Goal: Task Accomplishment & Management: Manage account settings

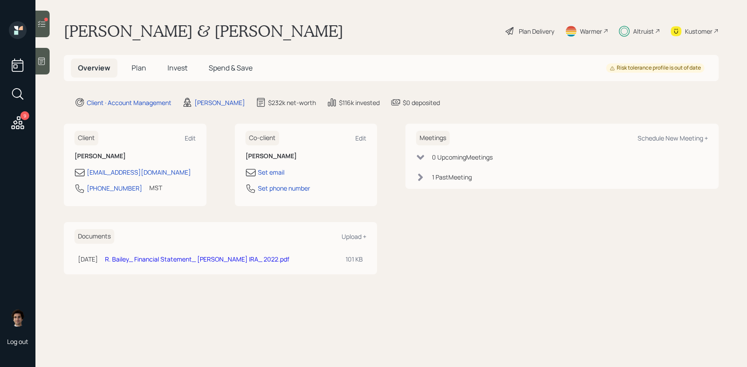
click at [128, 66] on h5 "Plan" at bounding box center [138, 67] width 29 height 19
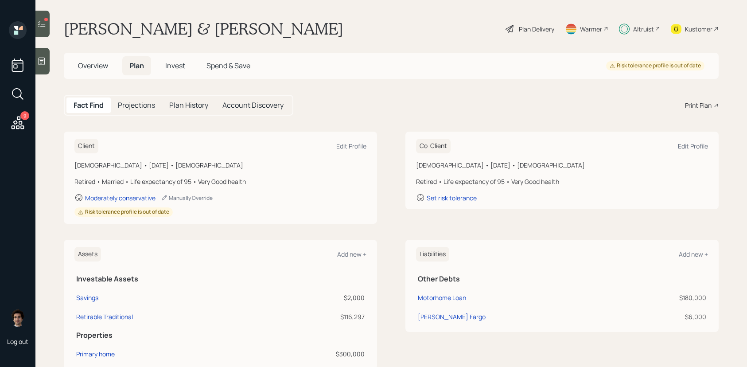
scroll to position [3, 0]
click at [109, 67] on h5 "Overview" at bounding box center [93, 65] width 44 height 19
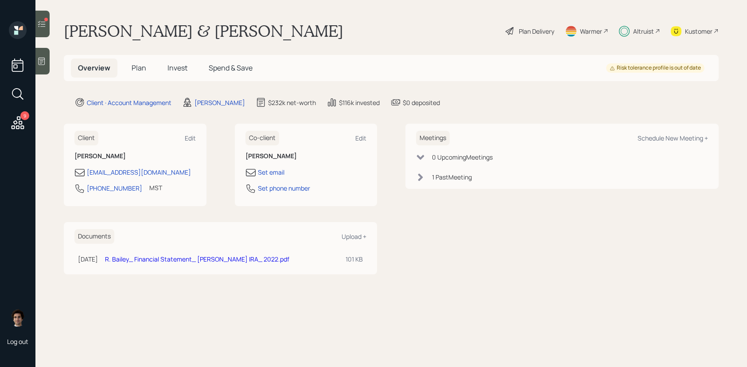
click at [42, 27] on icon at bounding box center [42, 24] width 8 height 6
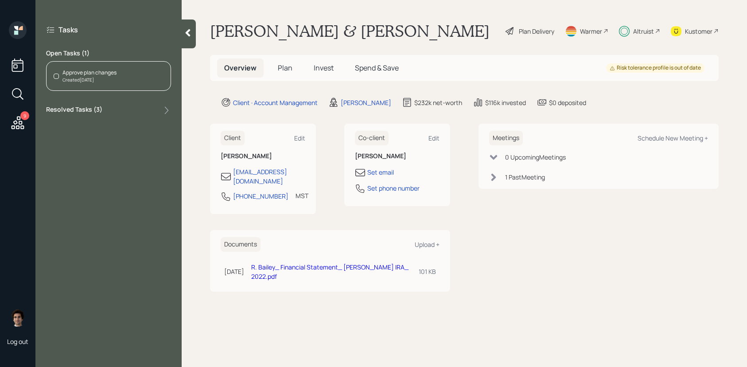
click at [191, 29] on icon at bounding box center [187, 32] width 9 height 9
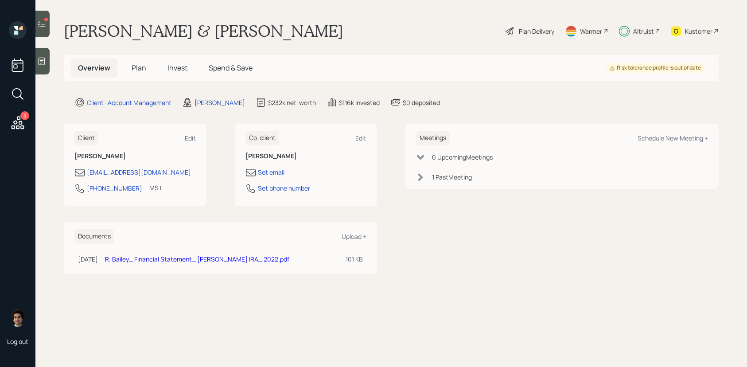
click at [143, 64] on span "Plan" at bounding box center [139, 68] width 15 height 10
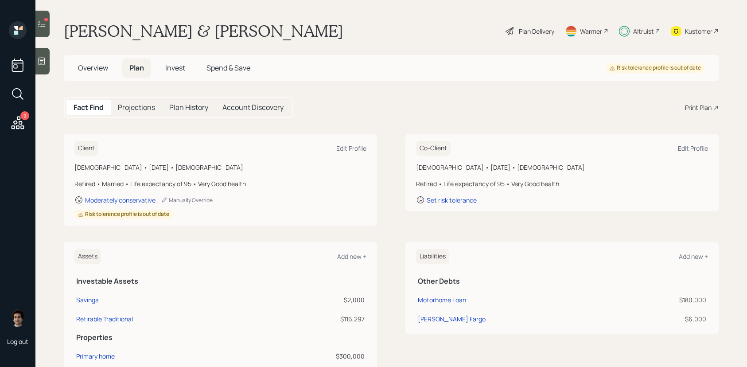
click at [187, 103] on h5 "Plan History" at bounding box center [188, 107] width 39 height 8
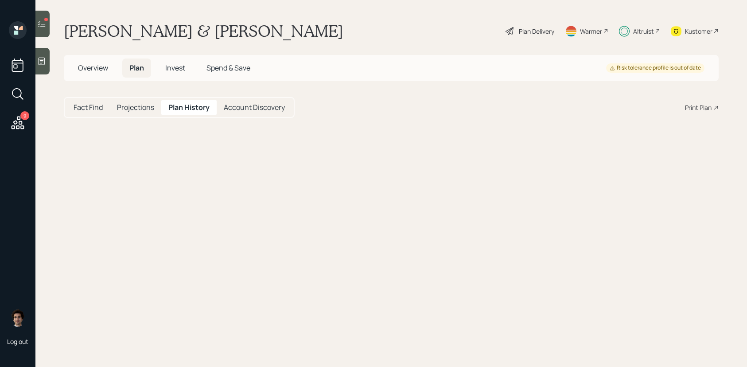
select select "1bd4814a-81bd-4b29-b71b-777f3654f559"
select select "c4e752a1-c87d-4544-9891-ead178b24e38"
select select "ba20edb6-6c11-4119-bfab-54c8305f35ba"
select select "94155ae7-dce2-47f1-8985-dc6825575830"
select select "6f813917-5dbf-4697-b819-5ba36b29f532"
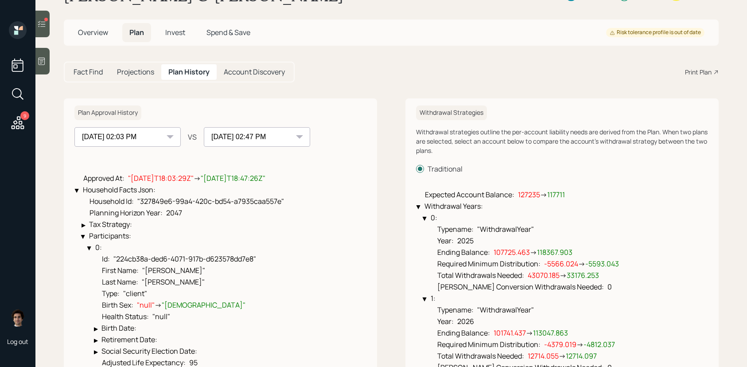
scroll to position [38, 0]
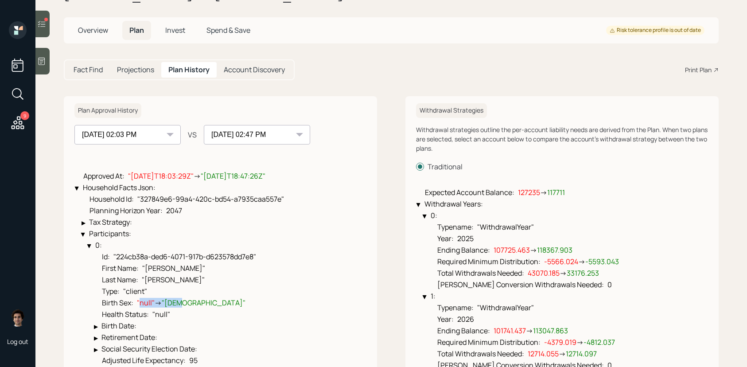
drag, startPoint x: 184, startPoint y: 303, endPoint x: 139, endPoint y: 302, distance: 45.2
click at [139, 302] on span ""null" → "[DEMOGRAPHIC_DATA]"" at bounding box center [191, 303] width 109 height 10
click at [139, 299] on span ""null"" at bounding box center [146, 303] width 18 height 10
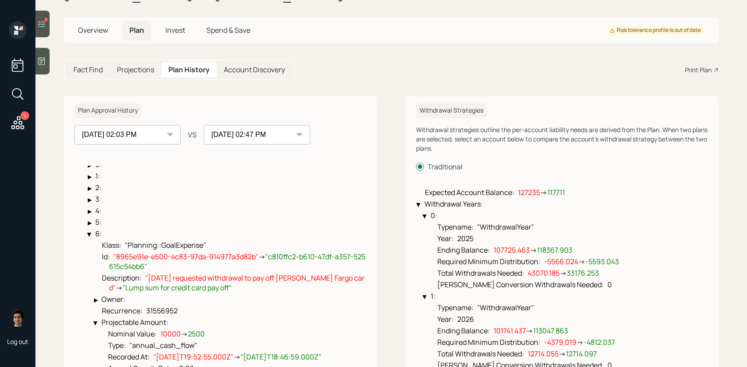
scroll to position [346, 0]
click at [213, 290] on li "Description : "[DATE] requested withdrawal to pay off [PERSON_NAME] Fargo card"…" at bounding box center [230, 281] width 272 height 21
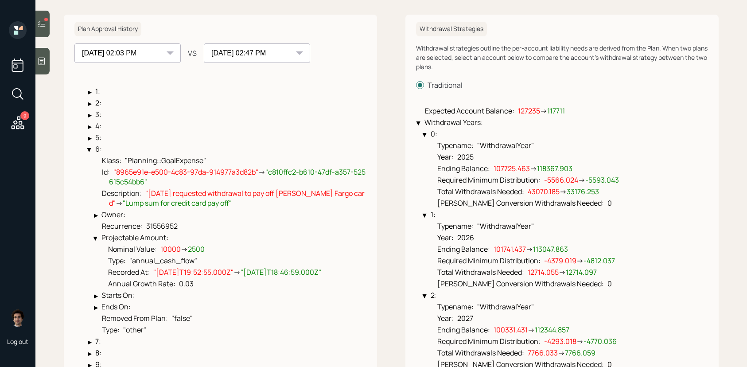
scroll to position [120, 0]
click at [139, 54] on select "[DATE] 08:41 PM [DATE] 05:09 PM [DATE] 02:03 PM [DATE] 02:47 PM" at bounding box center [127, 52] width 106 height 19
select select "c4e752a1-c87d-4544-9891-ead178b24e38"
click at [74, 43] on select "[DATE] 08:41 PM [DATE] 05:09 PM [DATE] 02:03 PM [DATE] 02:47 PM" at bounding box center [127, 52] width 106 height 19
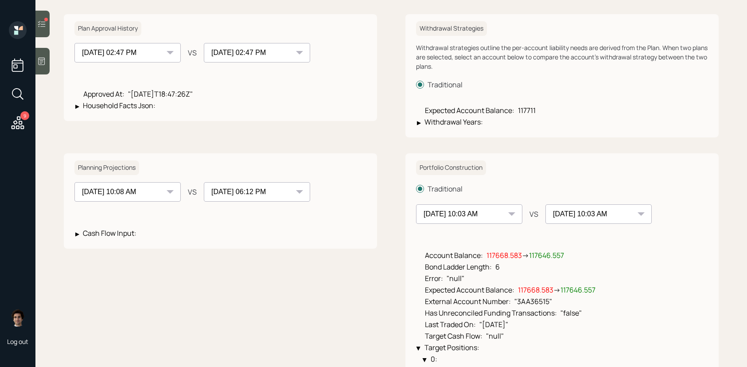
click at [297, 53] on div "[DATE] 08:41 PM [DATE] 05:09 PM [DATE] 02:03 PM [DATE] 02:47 PM" at bounding box center [257, 52] width 106 height 19
click at [277, 65] on div "[DATE] 08:41 PM [DATE] 05:09 PM [DATE] 02:03 PM [DATE] 02:47 PM VS [DATE] 08:41…" at bounding box center [220, 78] width 292 height 71
click at [137, 100] on li "▶ Household Facts Json :" at bounding box center [133, 105] width 117 height 12
click at [140, 106] on span "Household Facts Json :" at bounding box center [119, 106] width 73 height 10
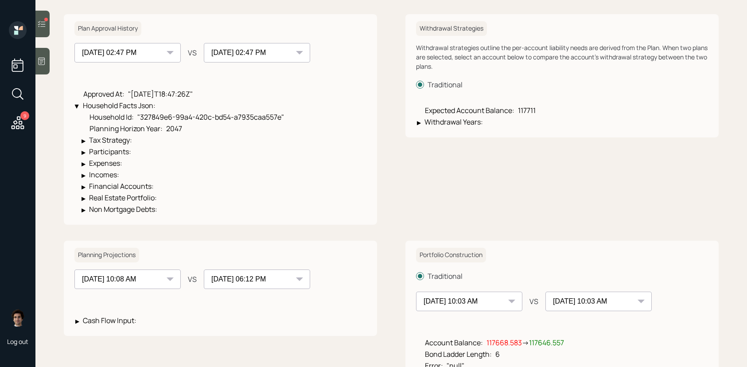
click at [140, 106] on span "Household Facts Json :" at bounding box center [119, 106] width 73 height 10
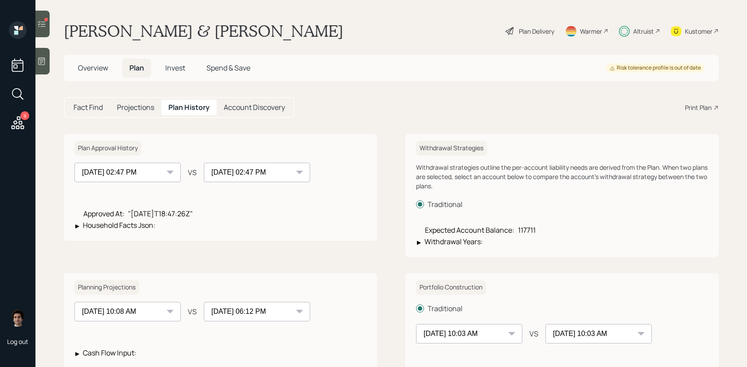
click at [39, 57] on icon at bounding box center [41, 61] width 9 height 9
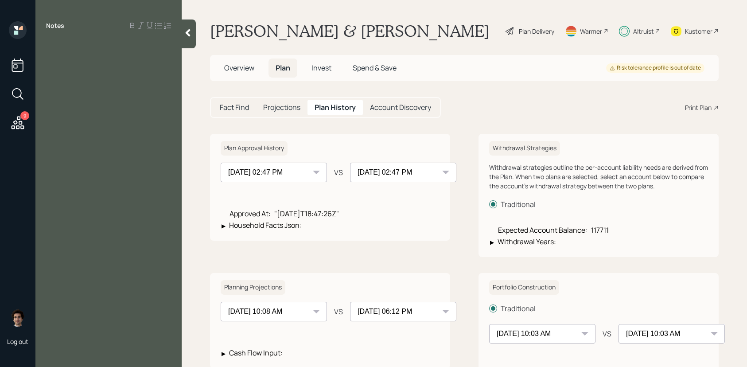
click at [188, 34] on icon at bounding box center [188, 33] width 5 height 8
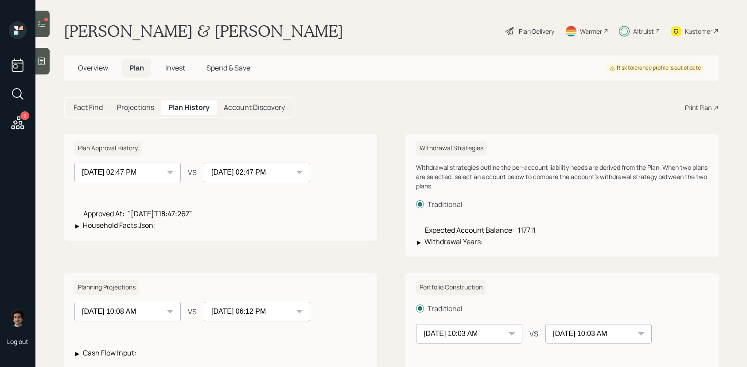
click at [96, 61] on h5 "Overview" at bounding box center [93, 67] width 44 height 19
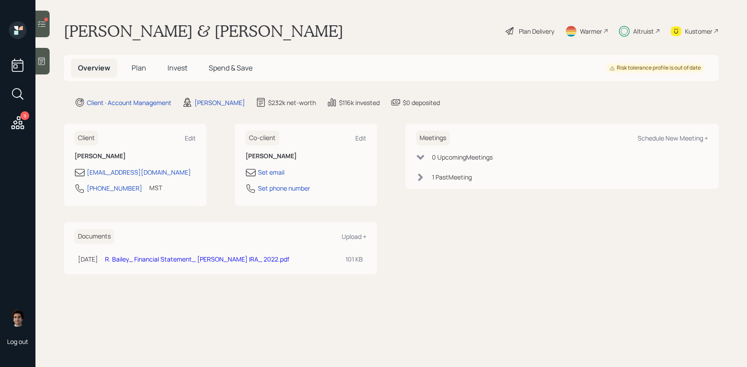
click at [176, 64] on span "Invest" at bounding box center [177, 68] width 20 height 10
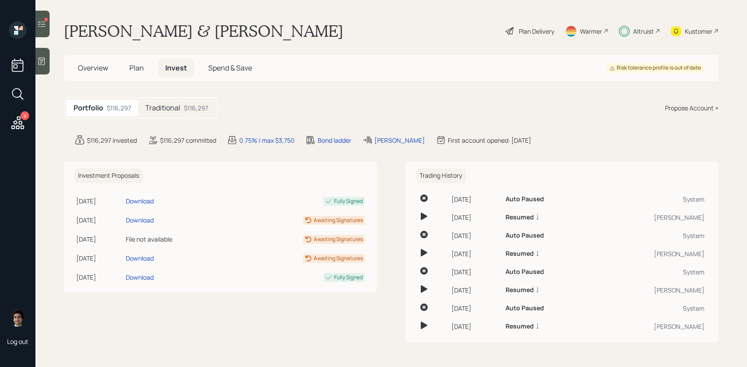
click at [192, 105] on div "$116,297" at bounding box center [196, 107] width 24 height 9
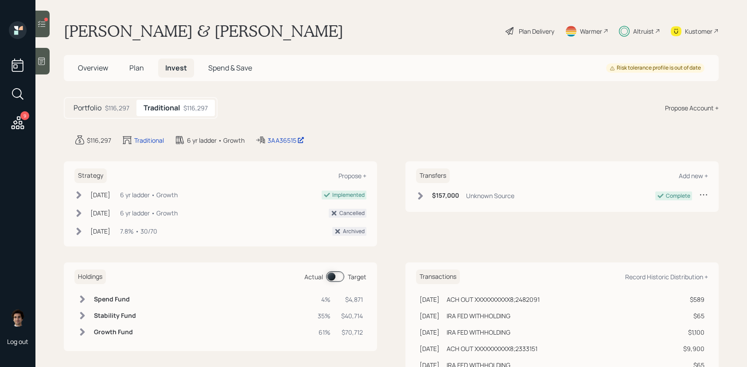
click at [283, 132] on main "[PERSON_NAME] & [PERSON_NAME] Plan Delivery Warmer Altruist Kustomer Overview P…" at bounding box center [391, 183] width 712 height 367
click at [283, 136] on div "3AA36515" at bounding box center [286, 140] width 37 height 9
click at [268, 139] on div "3AA36515" at bounding box center [286, 140] width 37 height 9
click at [331, 272] on span at bounding box center [335, 276] width 18 height 11
click at [331, 275] on span at bounding box center [335, 276] width 18 height 11
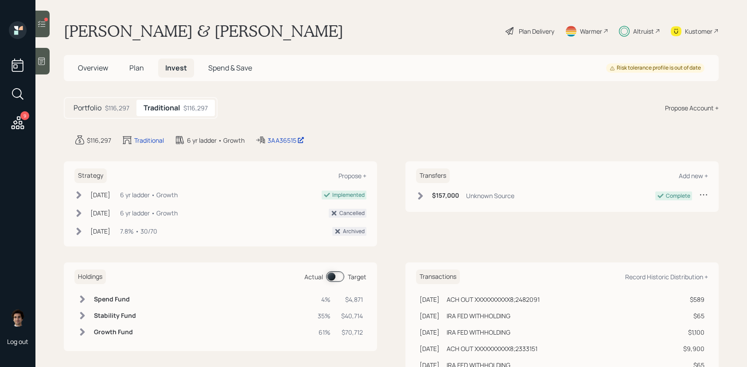
click at [49, 20] on div at bounding box center [42, 24] width 14 height 27
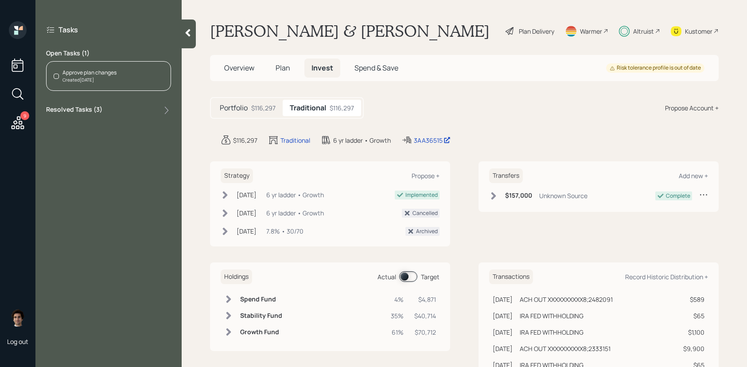
click at [95, 89] on div "Approve plan changes Created [DATE]" at bounding box center [108, 76] width 125 height 30
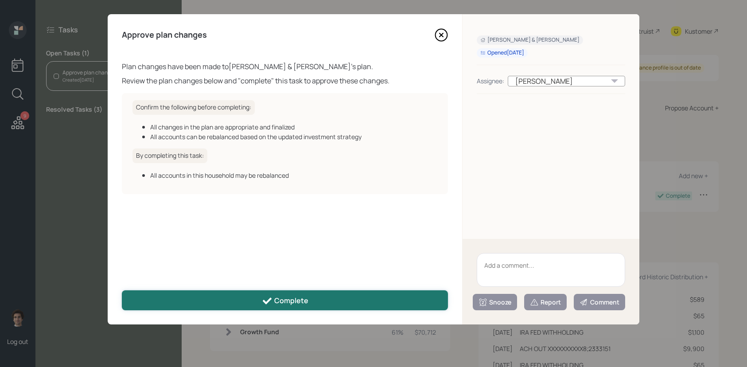
click at [203, 290] on button "Complete" at bounding box center [285, 300] width 326 height 20
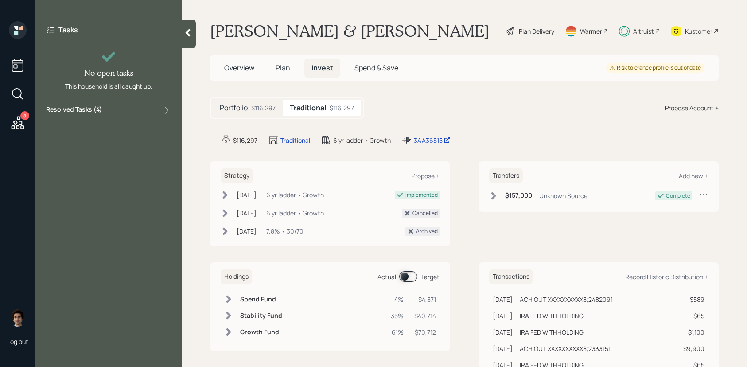
click at [186, 296] on main "[PERSON_NAME] & [PERSON_NAME] Plan Delivery Warmer Altruist Kustomer Overview P…" at bounding box center [464, 183] width 565 height 367
click at [17, 107] on div "8" at bounding box center [18, 95] width 16 height 76
click at [16, 121] on icon at bounding box center [18, 122] width 13 height 13
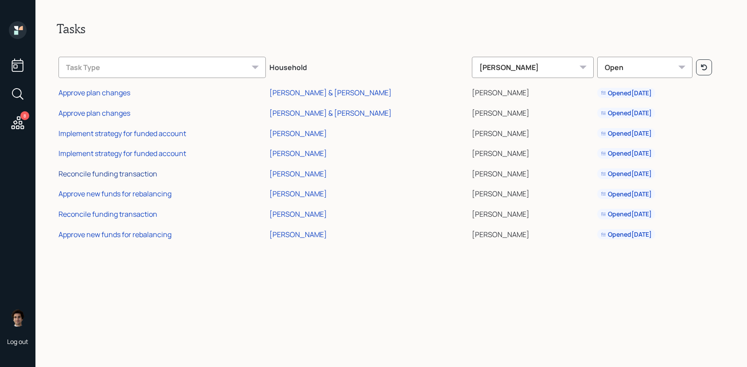
click at [99, 171] on div "Reconcile funding transaction" at bounding box center [107, 174] width 99 height 10
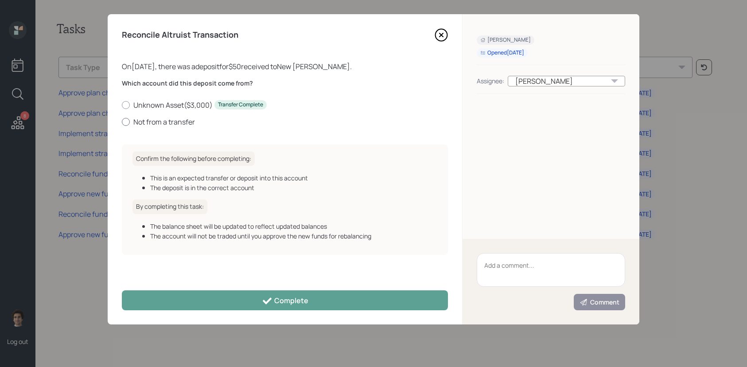
click at [158, 118] on label "Not from a transfer" at bounding box center [285, 122] width 326 height 10
click at [122, 121] on input "Not from a transfer" at bounding box center [121, 121] width 0 height 0
radio input "true"
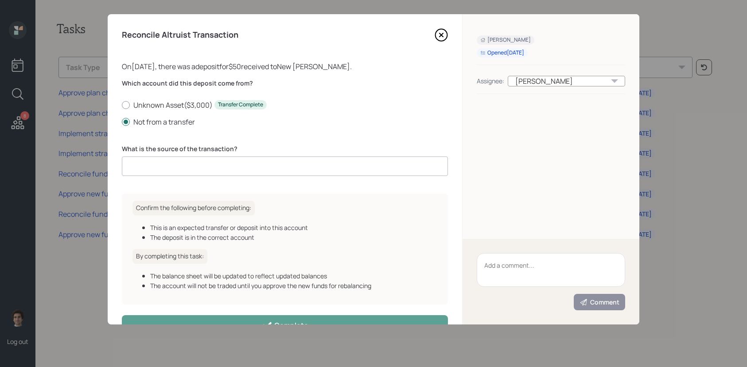
click at [152, 156] on div "What is the source of the transaction?" at bounding box center [285, 160] width 326 height 32
click at [148, 163] on input at bounding box center [285, 165] width 326 height 19
type input "client deposit"
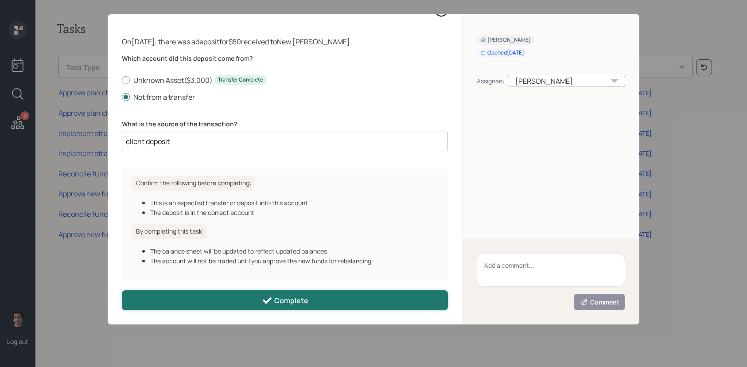
click at [210, 295] on button "Complete" at bounding box center [285, 300] width 326 height 20
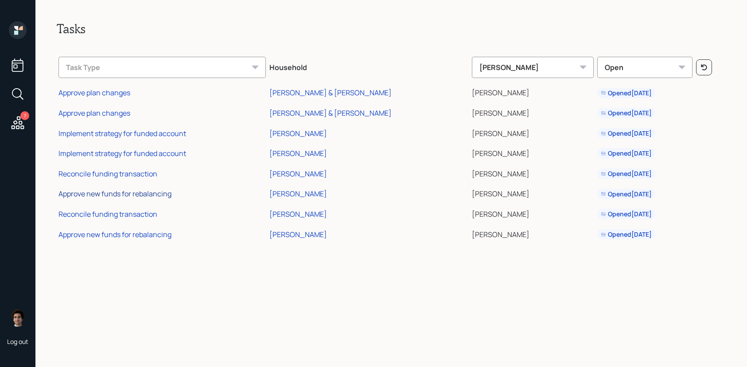
click at [111, 193] on div "Approve new funds for rebalancing" at bounding box center [114, 194] width 113 height 10
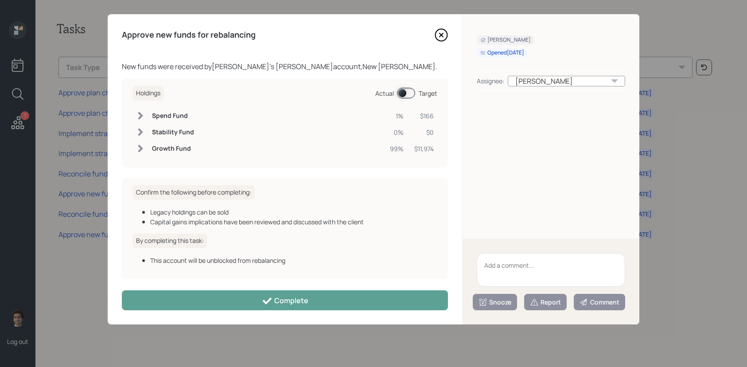
click at [238, 321] on div "Approve new funds for rebalancing New funds were received by [PERSON_NAME] 's […" at bounding box center [285, 169] width 354 height 310
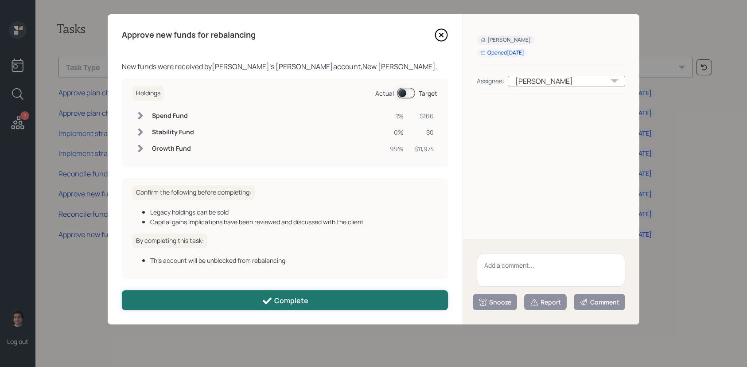
click at [238, 300] on button "Complete" at bounding box center [285, 300] width 326 height 20
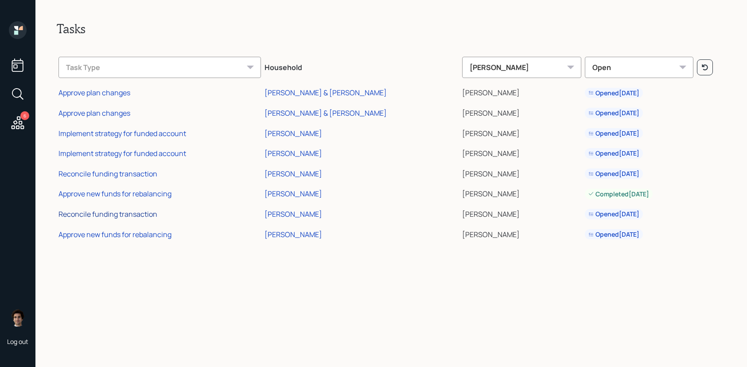
click at [128, 216] on div "Reconcile funding transaction" at bounding box center [107, 214] width 99 height 10
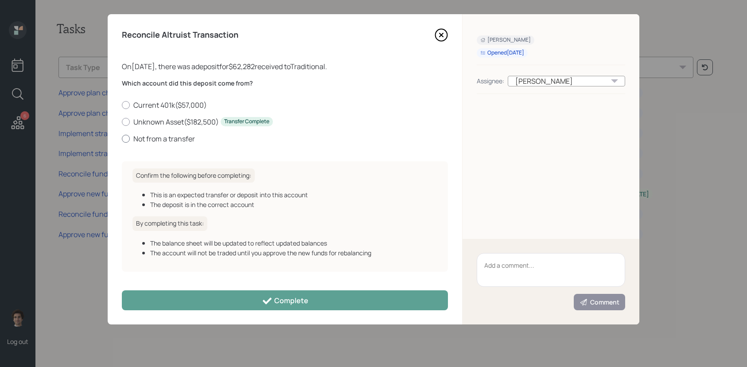
click at [164, 142] on label "Not from a transfer" at bounding box center [285, 139] width 326 height 10
click at [122, 139] on input "Not from a transfer" at bounding box center [121, 138] width 0 height 0
radio input "true"
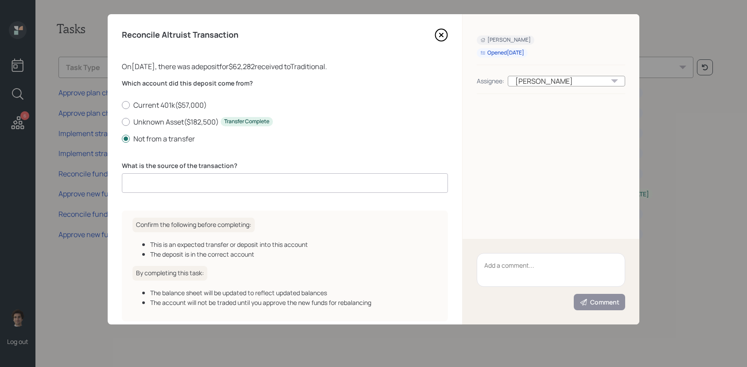
click at [175, 187] on input at bounding box center [285, 182] width 326 height 19
click at [159, 101] on label "Current 401k ( $57,000 )" at bounding box center [285, 105] width 326 height 10
click at [122, 105] on input "Current 401k ( $57,000 )" at bounding box center [121, 105] width 0 height 0
radio input "true"
click at [129, 193] on div "Which account did this deposit come from? Current 401k ( $57,000 ) Unknown Asse…" at bounding box center [285, 141] width 326 height 124
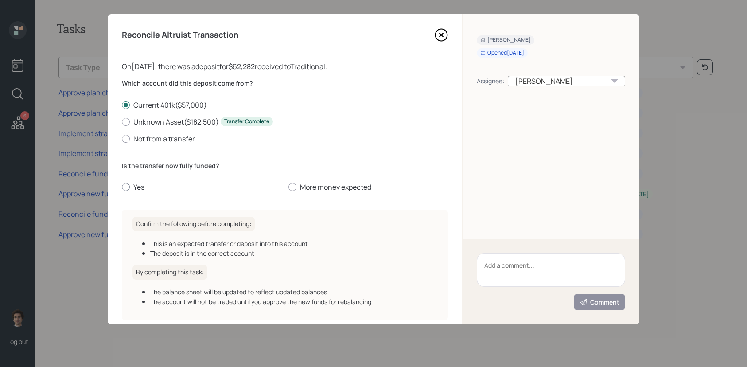
click at [129, 190] on label "Yes" at bounding box center [201, 187] width 159 height 10
click at [122, 187] on input "Yes" at bounding box center [121, 187] width 0 height 0
radio input "true"
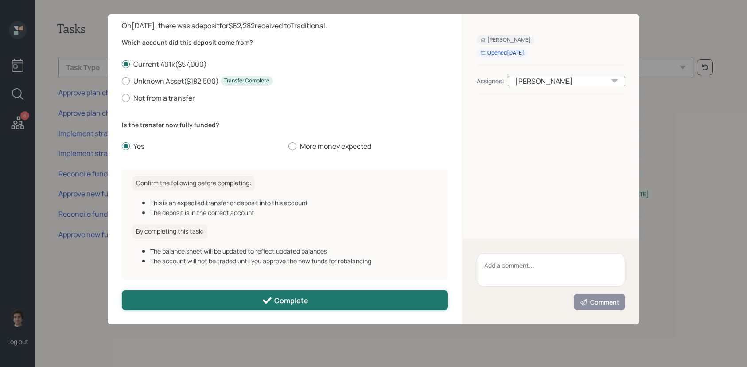
click at [218, 307] on button "Complete" at bounding box center [285, 300] width 326 height 20
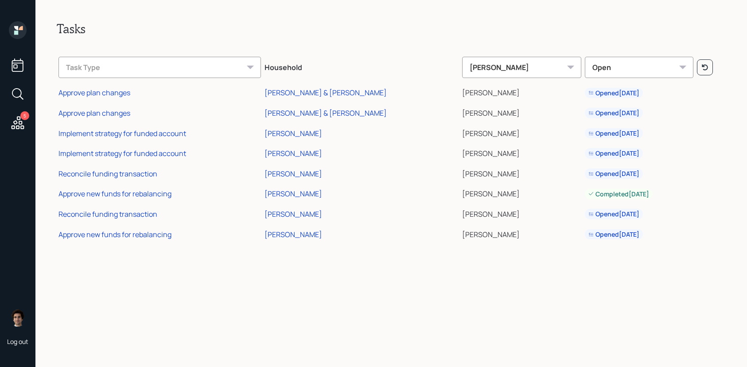
click at [82, 239] on td "Approve new funds for rebalancing" at bounding box center [160, 233] width 206 height 20
click at [86, 233] on div "Approve new funds for rebalancing" at bounding box center [114, 234] width 113 height 10
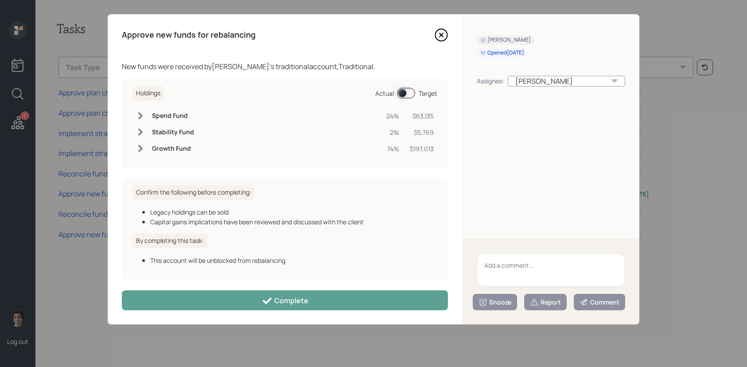
click at [175, 288] on div "Approve new funds for rebalancing New funds were received by [PERSON_NAME] 's t…" at bounding box center [285, 169] width 354 height 310
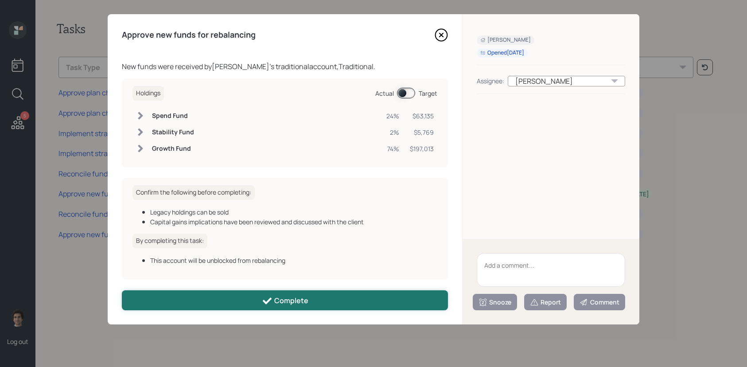
click at [175, 293] on button "Complete" at bounding box center [285, 300] width 326 height 20
